Goal: Task Accomplishment & Management: Use online tool/utility

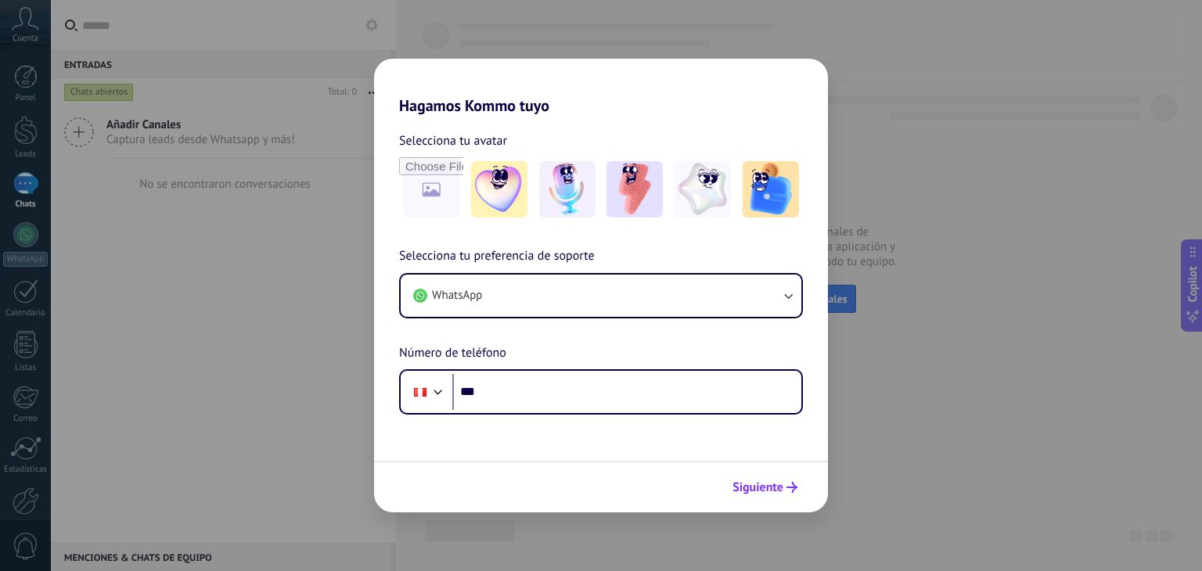
click at [742, 492] on span "Siguiente" at bounding box center [757, 487] width 51 height 11
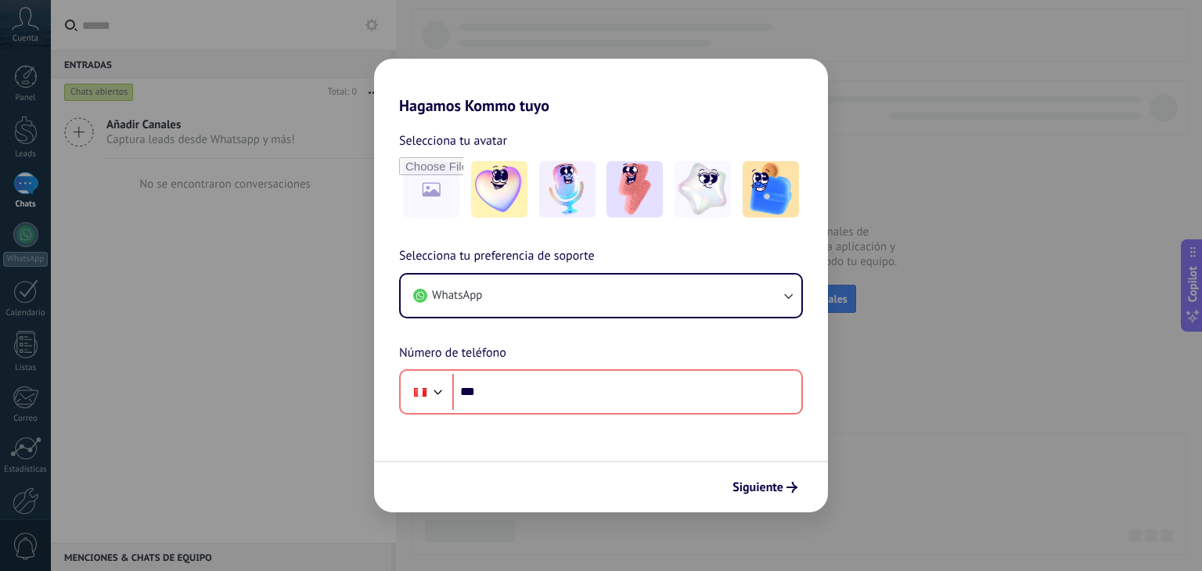
click at [307, 286] on div "Hagamos Kommo tuyo Selecciona tu avatar Selecciona tu preferencia de soporte Wh…" at bounding box center [601, 285] width 1202 height 571
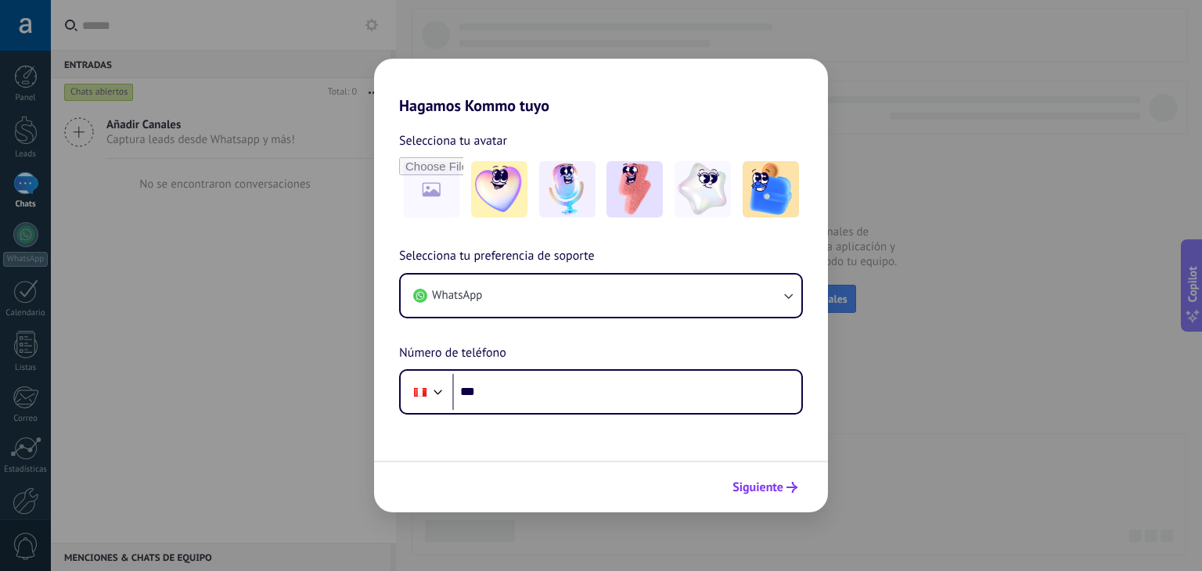
click at [749, 493] on span "Siguiente" at bounding box center [757, 487] width 51 height 11
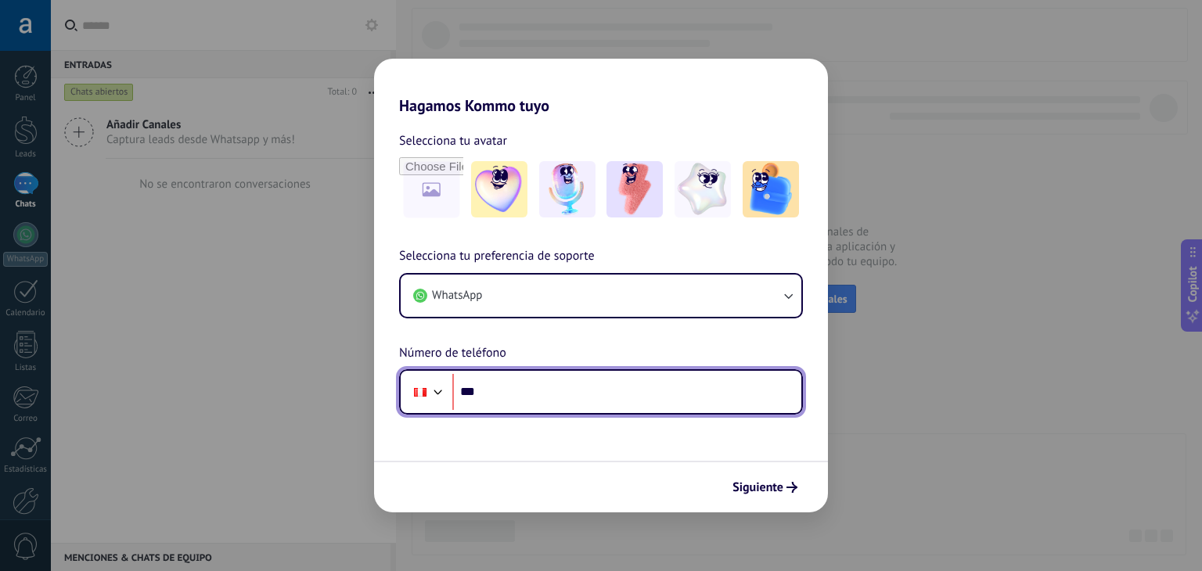
click at [555, 389] on input "***" at bounding box center [626, 392] width 349 height 36
type input "**********"
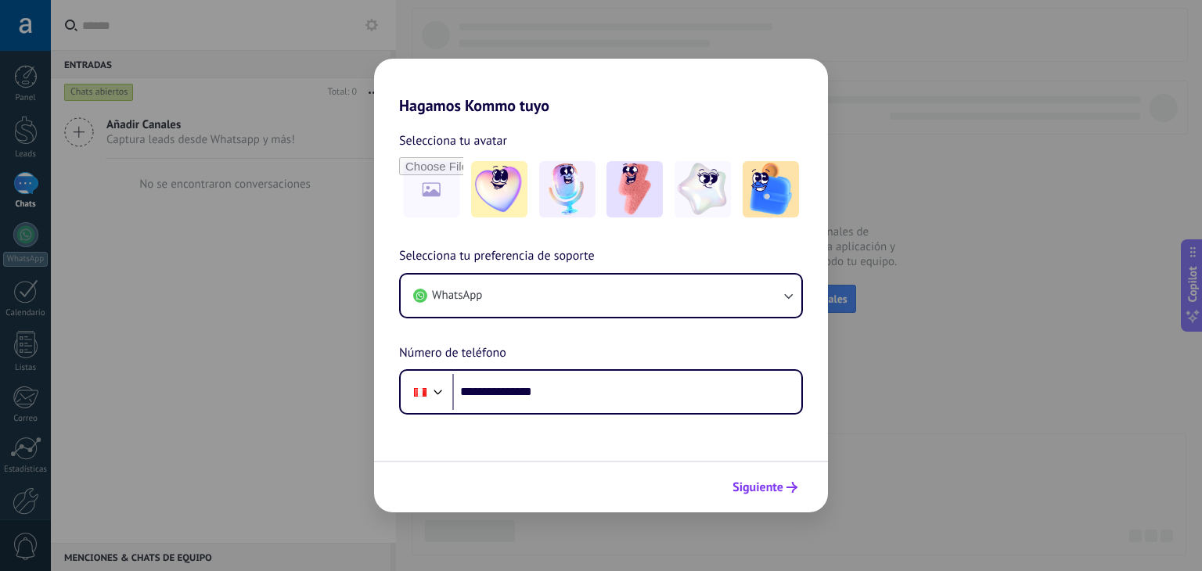
click at [764, 476] on button "Siguiente" at bounding box center [764, 487] width 79 height 27
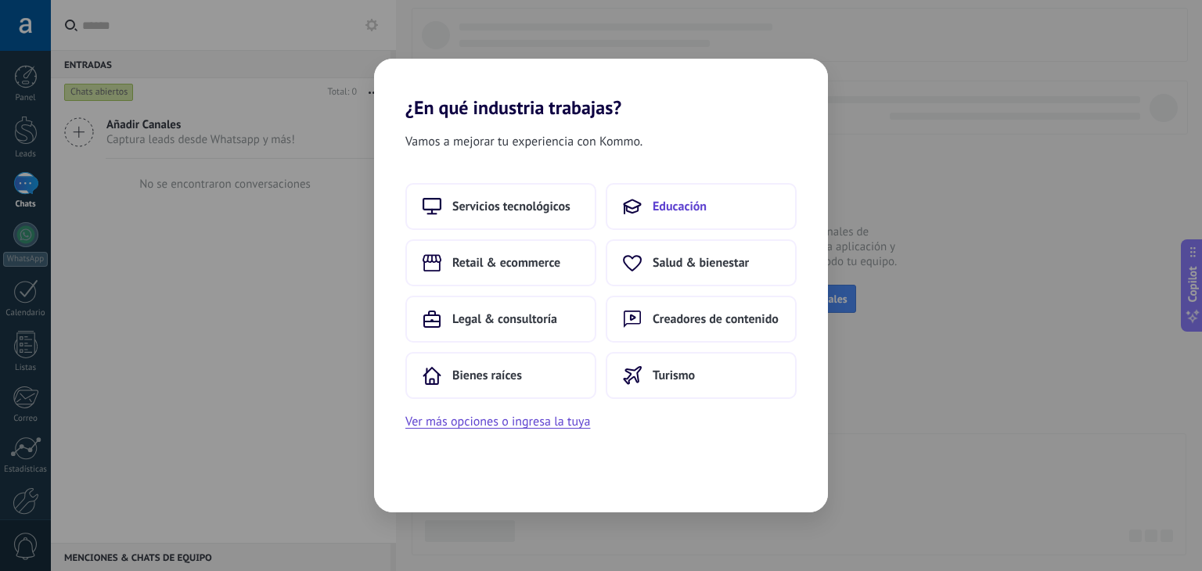
click at [645, 199] on button "Educación" at bounding box center [701, 206] width 191 height 47
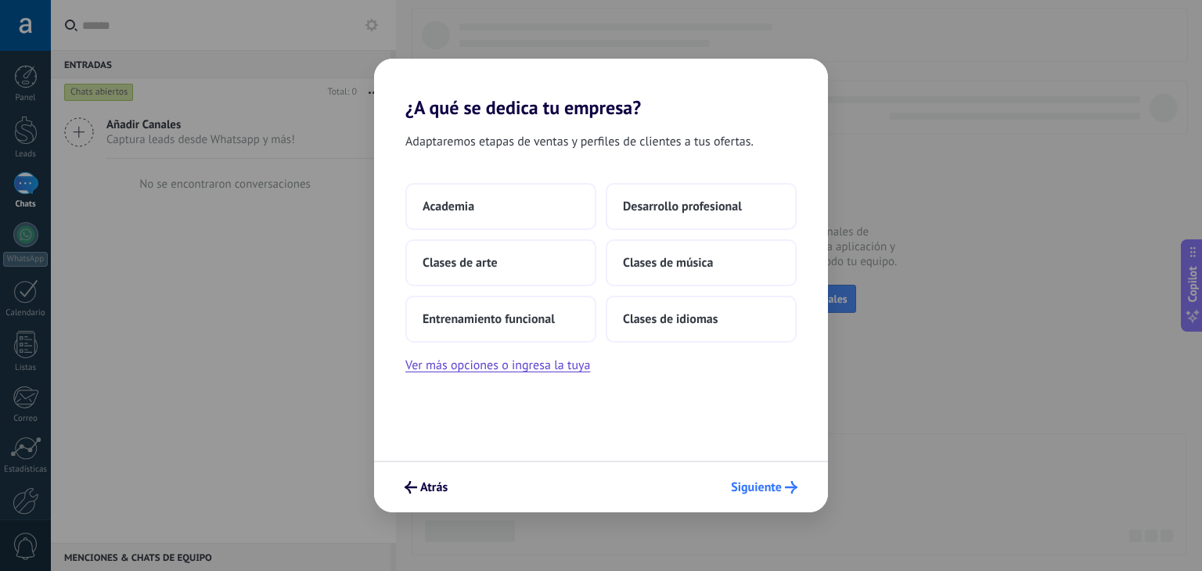
click at [763, 484] on span "Siguiente" at bounding box center [756, 487] width 51 height 11
click at [429, 489] on span "Atrás" at bounding box center [433, 487] width 27 height 11
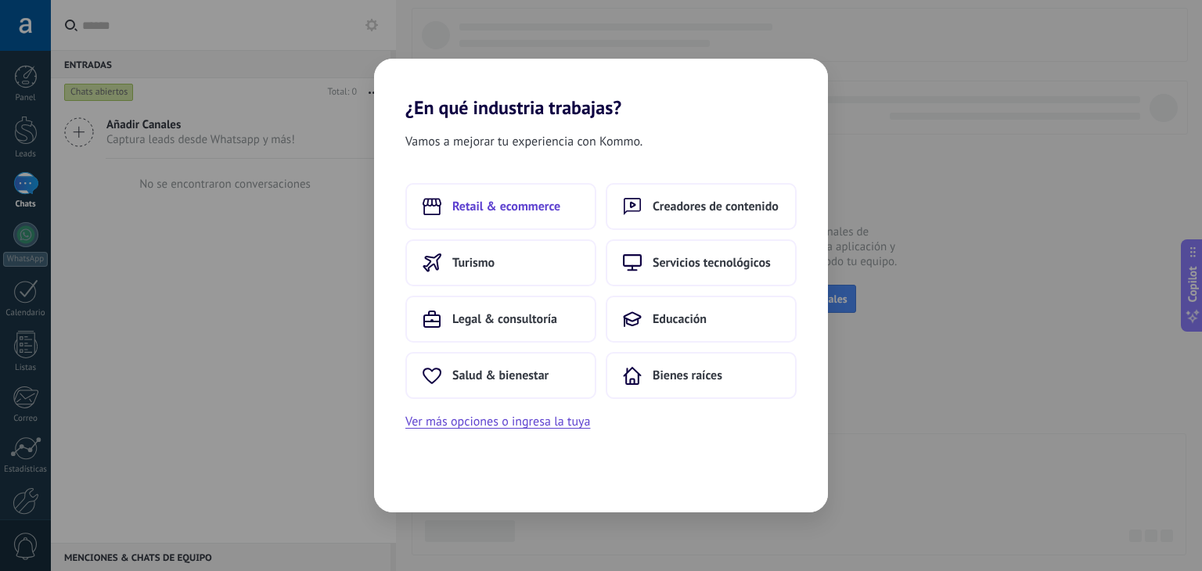
click at [527, 217] on button "Retail & ecommerce" at bounding box center [500, 206] width 191 height 47
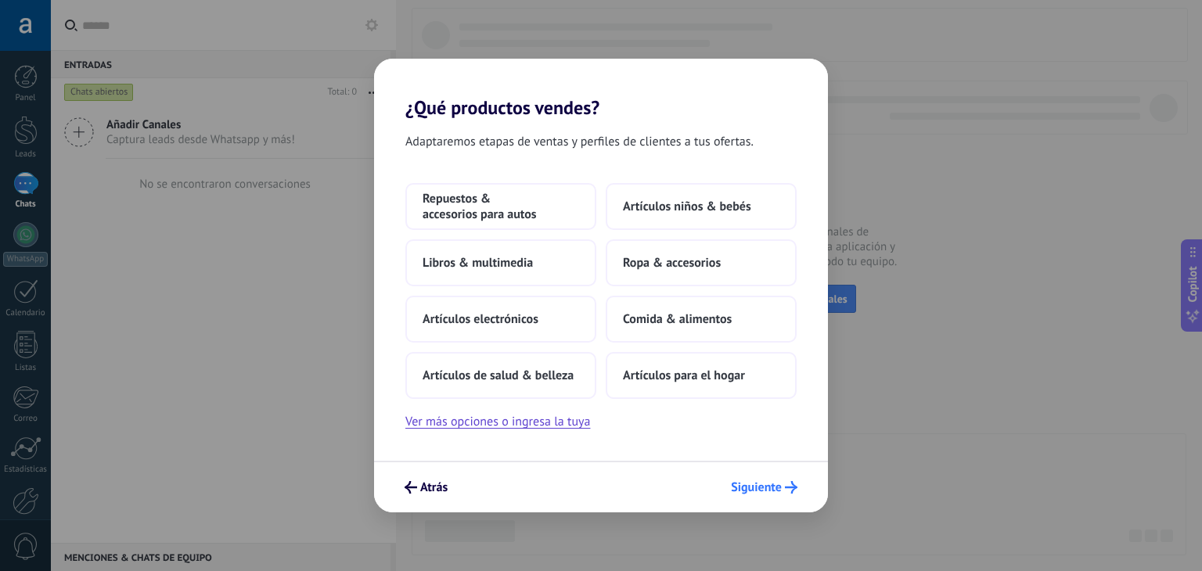
click at [781, 491] on span "Siguiente" at bounding box center [756, 487] width 51 height 11
click at [703, 203] on span "Artículos niños & bebés" at bounding box center [687, 207] width 128 height 16
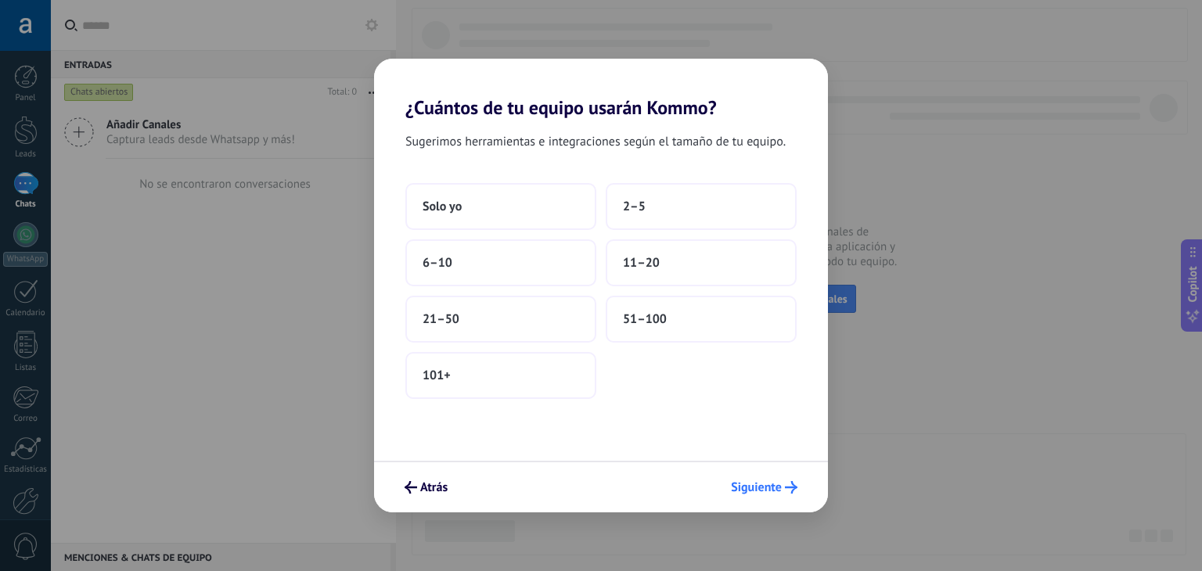
click at [789, 498] on button "Siguiente" at bounding box center [764, 487] width 81 height 27
click at [756, 487] on span "Siguiente" at bounding box center [756, 487] width 51 height 11
click at [502, 198] on button "Solo yo" at bounding box center [500, 206] width 191 height 47
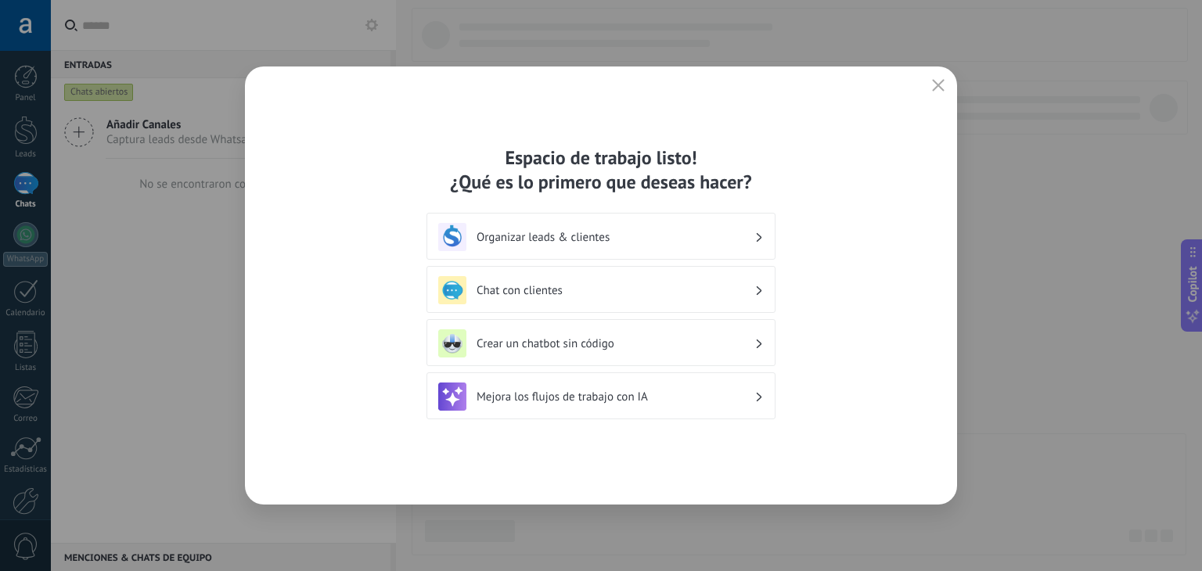
click at [631, 225] on div "Organizar leads & clientes" at bounding box center [600, 237] width 325 height 28
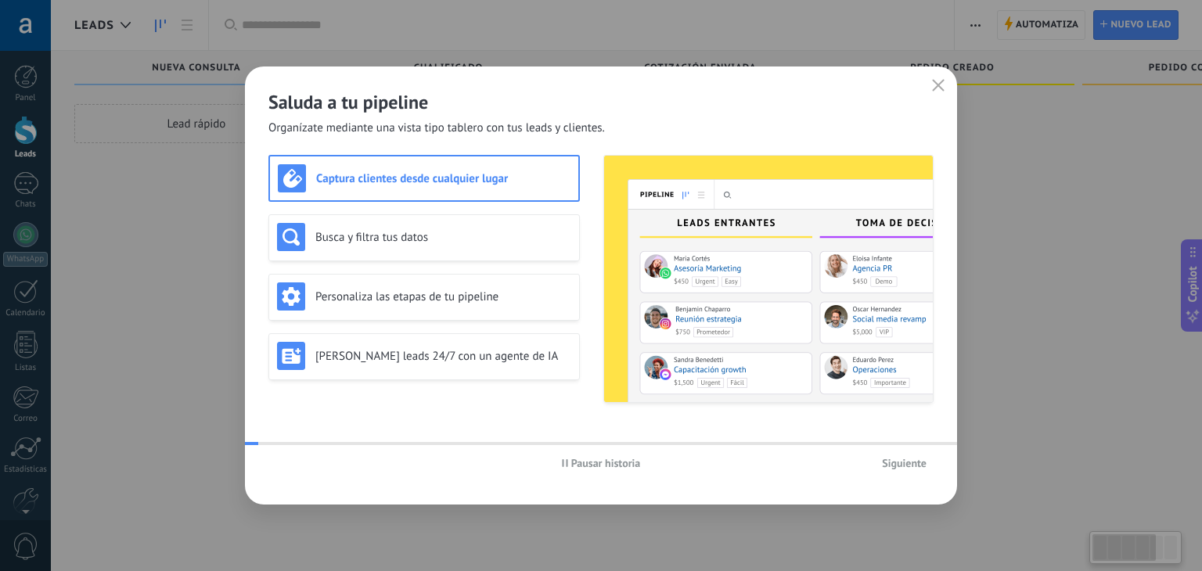
click at [640, 242] on img at bounding box center [768, 279] width 329 height 246
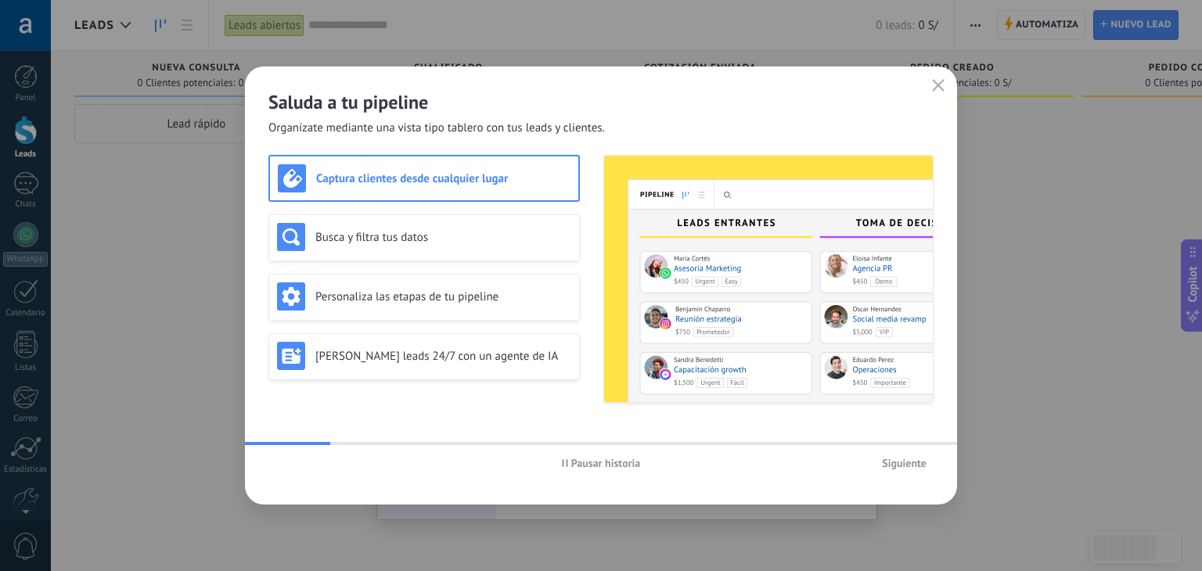
click at [476, 174] on h3 "Captura clientes desde cualquier lugar" at bounding box center [443, 178] width 254 height 15
click at [939, 85] on icon "button" at bounding box center [938, 85] width 13 height 13
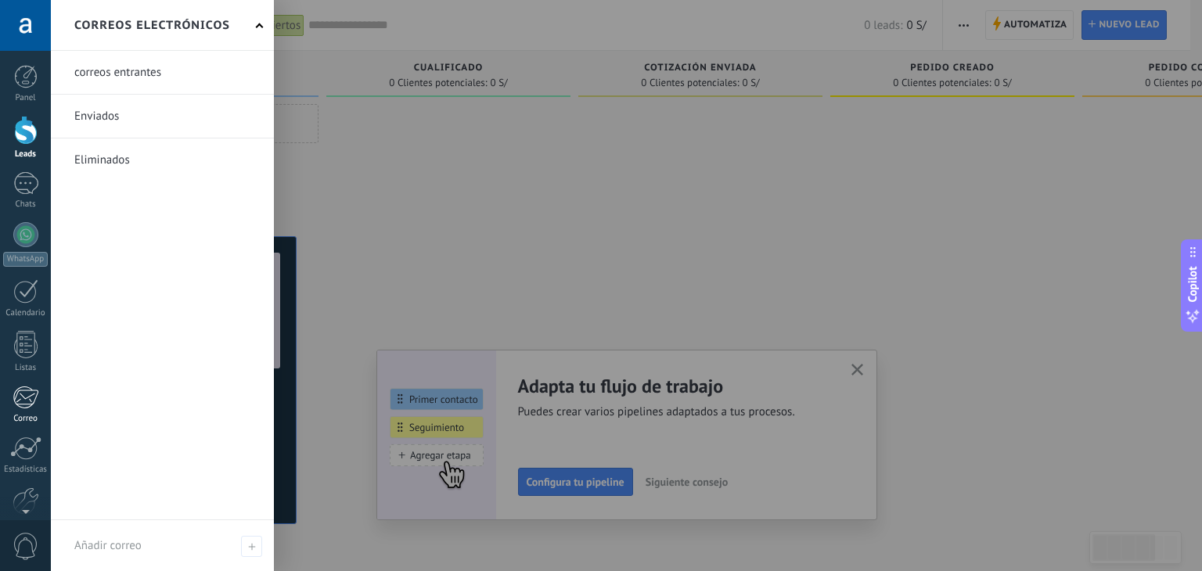
scroll to position [79, 0]
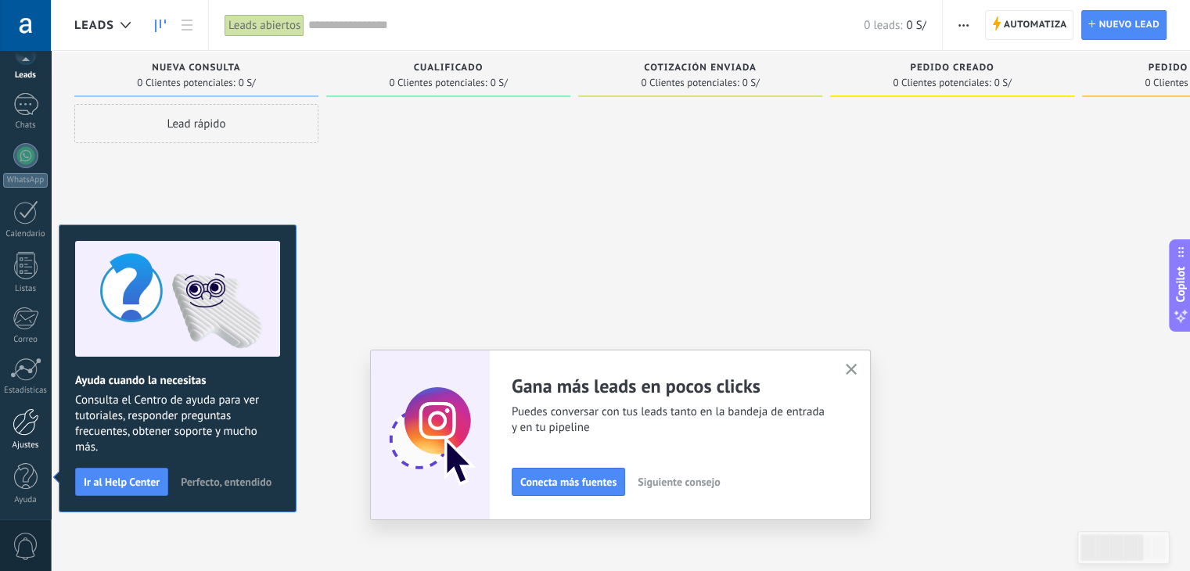
click at [33, 430] on div at bounding box center [26, 421] width 27 height 27
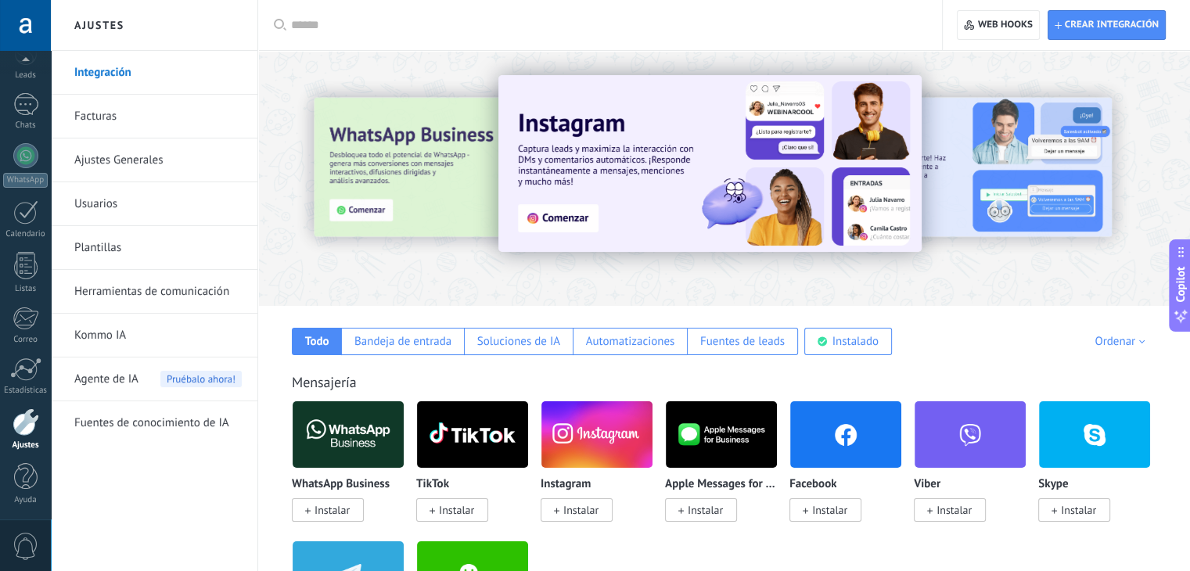
click at [138, 374] on div "Agente de IA Pruébalo ahora!" at bounding box center [157, 380] width 167 height 44
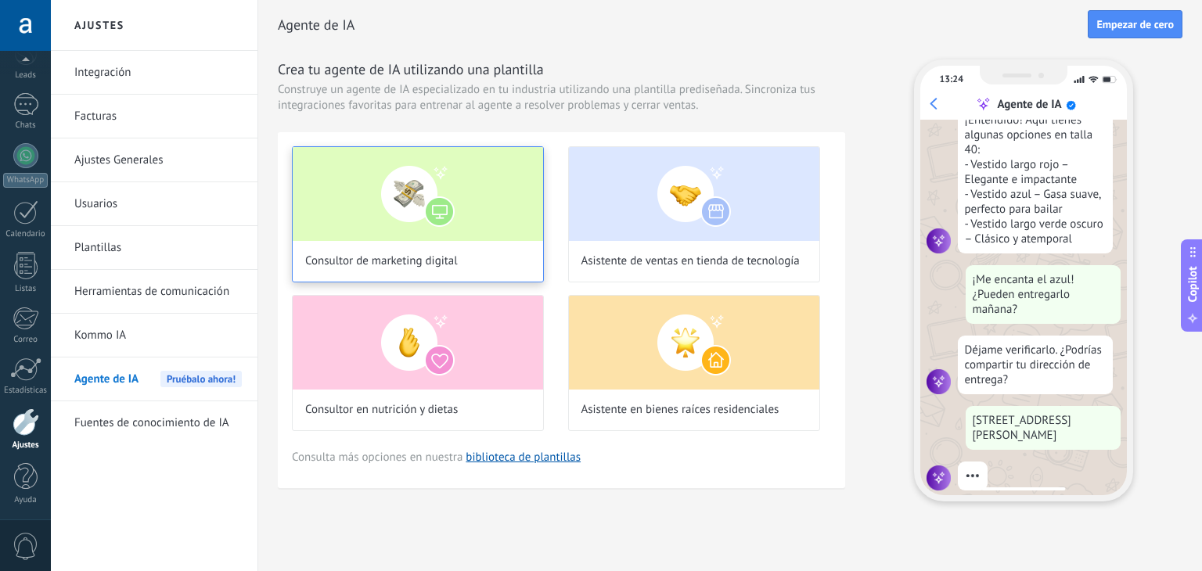
scroll to position [288, 0]
